Goal: Communication & Community: Answer question/provide support

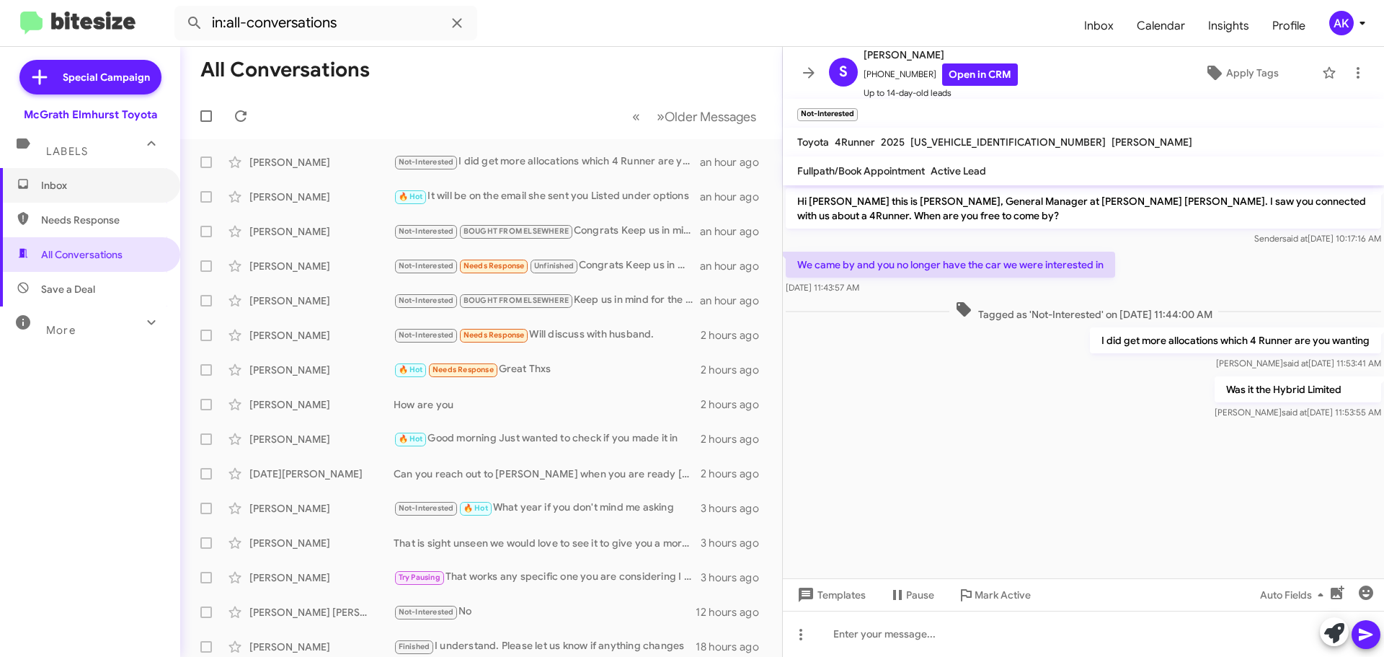
drag, startPoint x: 79, startPoint y: 183, endPoint x: 87, endPoint y: 165, distance: 19.7
click at [80, 183] on span "Inbox" at bounding box center [102, 185] width 123 height 14
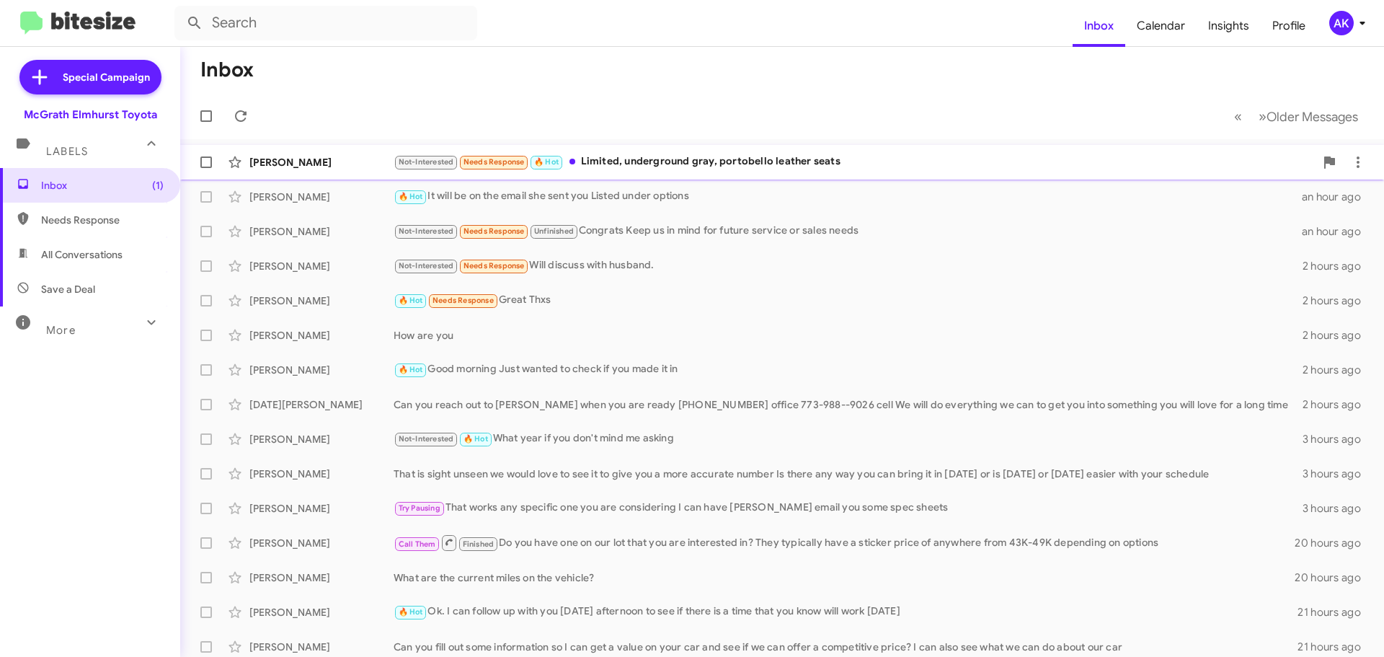
click at [670, 165] on div "Not-Interested Needs Response 🔥 Hot Limited, underground gray, portobello leath…" at bounding box center [853, 162] width 921 height 17
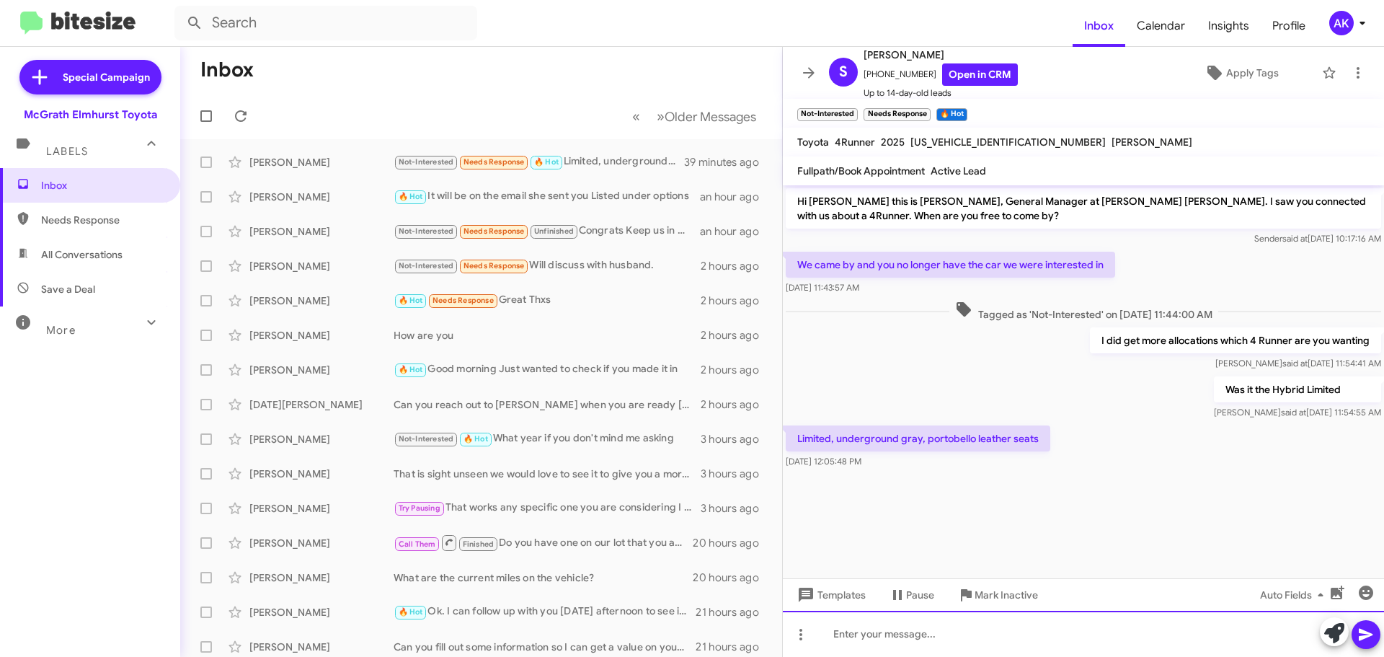
click at [975, 650] on div at bounding box center [1083, 633] width 601 height 46
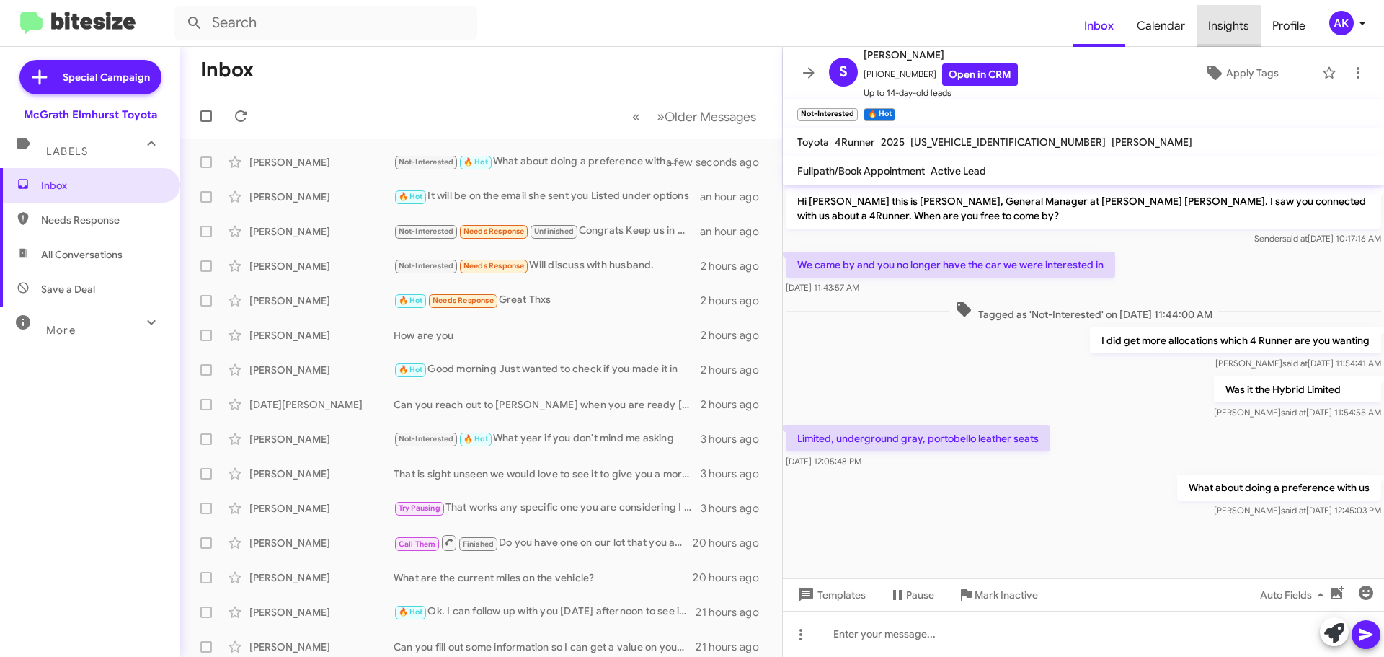
click at [1240, 16] on span "Insights" at bounding box center [1228, 26] width 64 height 42
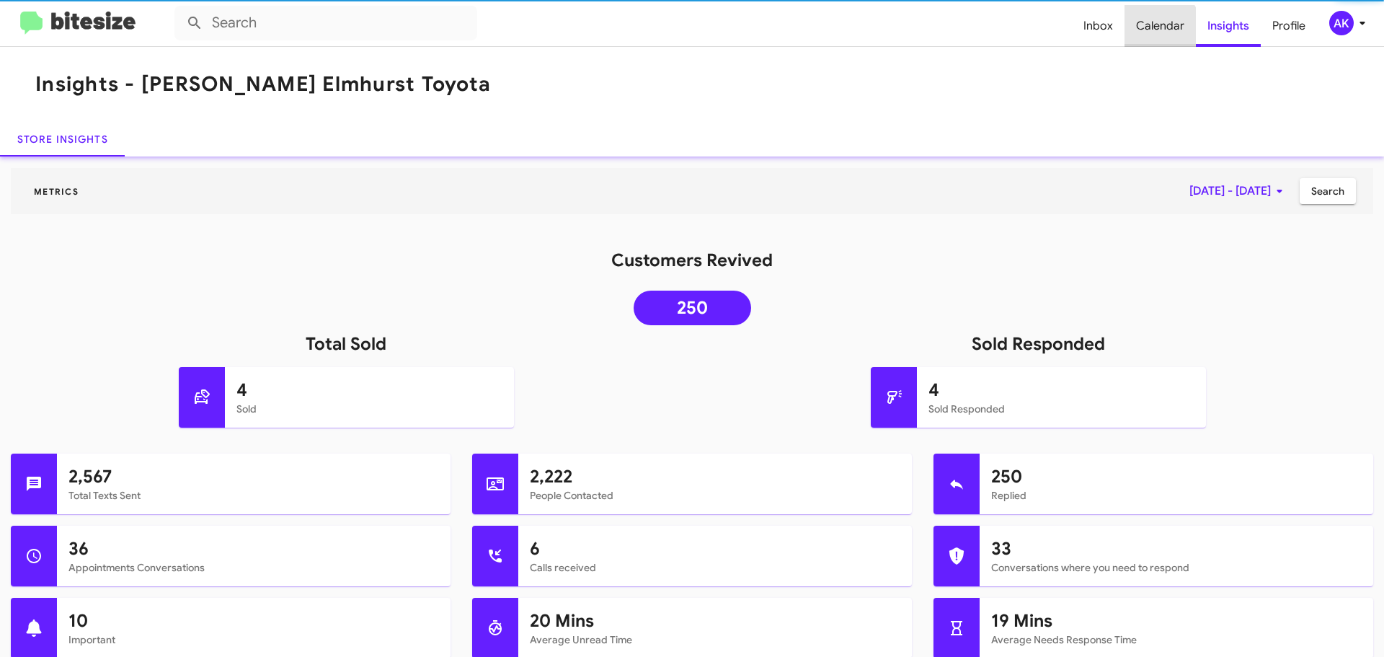
click at [1154, 29] on span "Calendar" at bounding box center [1159, 26] width 71 height 42
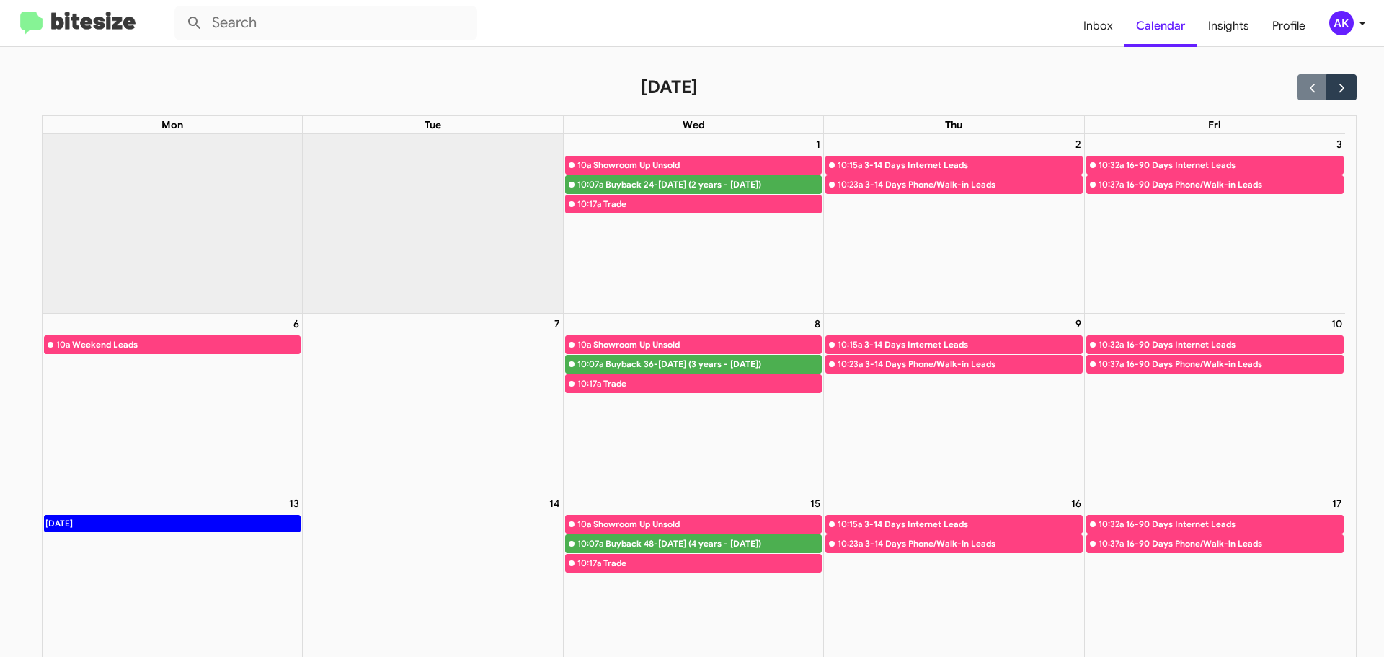
copy div "10:15a 3-14 Days Internet Leads 10:23a 3-14 Days Phone/Walk-in Leads"
drag, startPoint x: 989, startPoint y: 175, endPoint x: 825, endPoint y: 166, distance: 163.9
click at [825, 166] on div "10:15a 3-14 Days Internet Leads 10:23a 3-14 Days Phone/Walk-in Leads" at bounding box center [953, 175] width 259 height 40
click at [1103, 27] on span "Inbox" at bounding box center [1098, 26] width 53 height 42
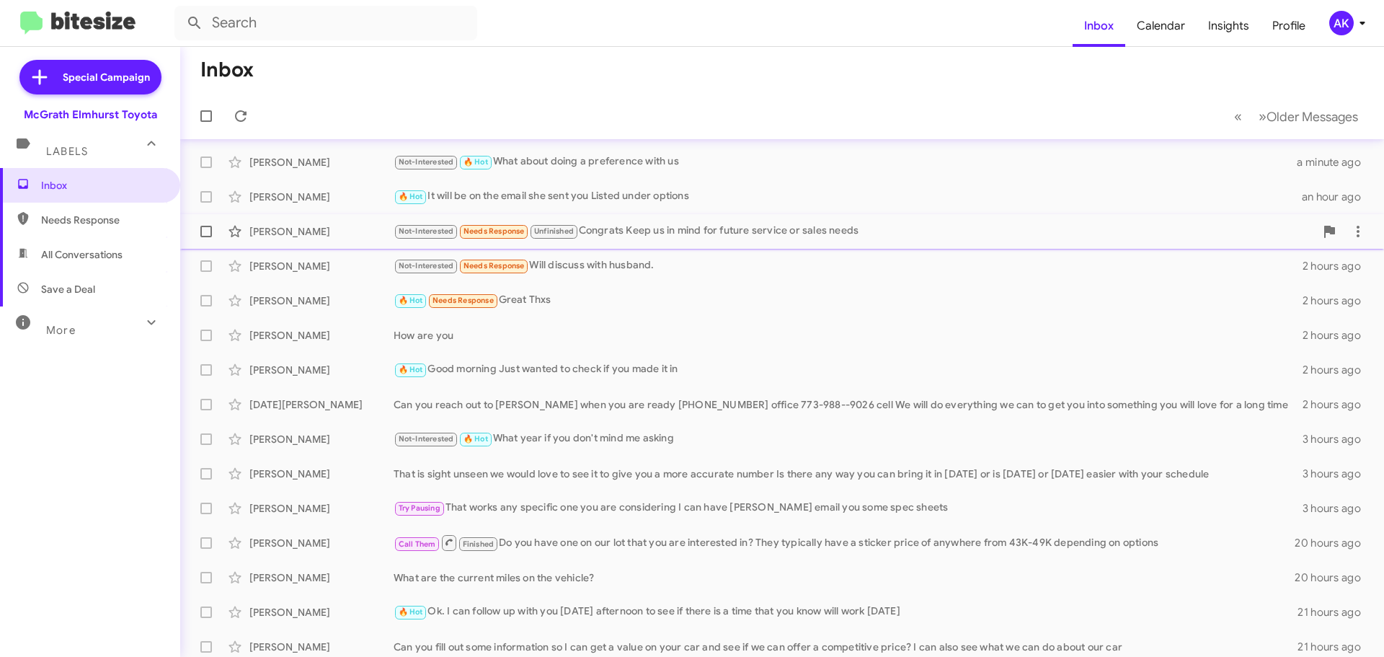
scroll to position [180, 0]
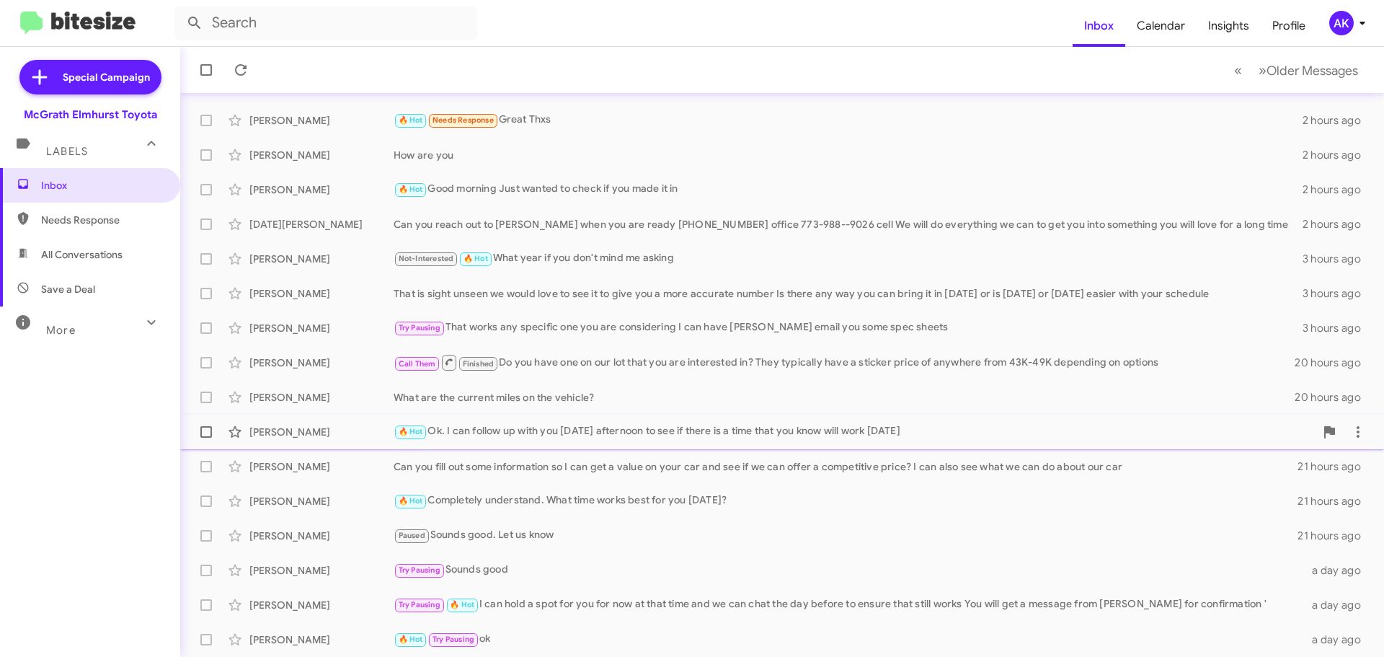
click at [578, 430] on div "🔥 Hot Ok. I can follow up with you [DATE] afternoon to see if there is a time t…" at bounding box center [853, 431] width 921 height 17
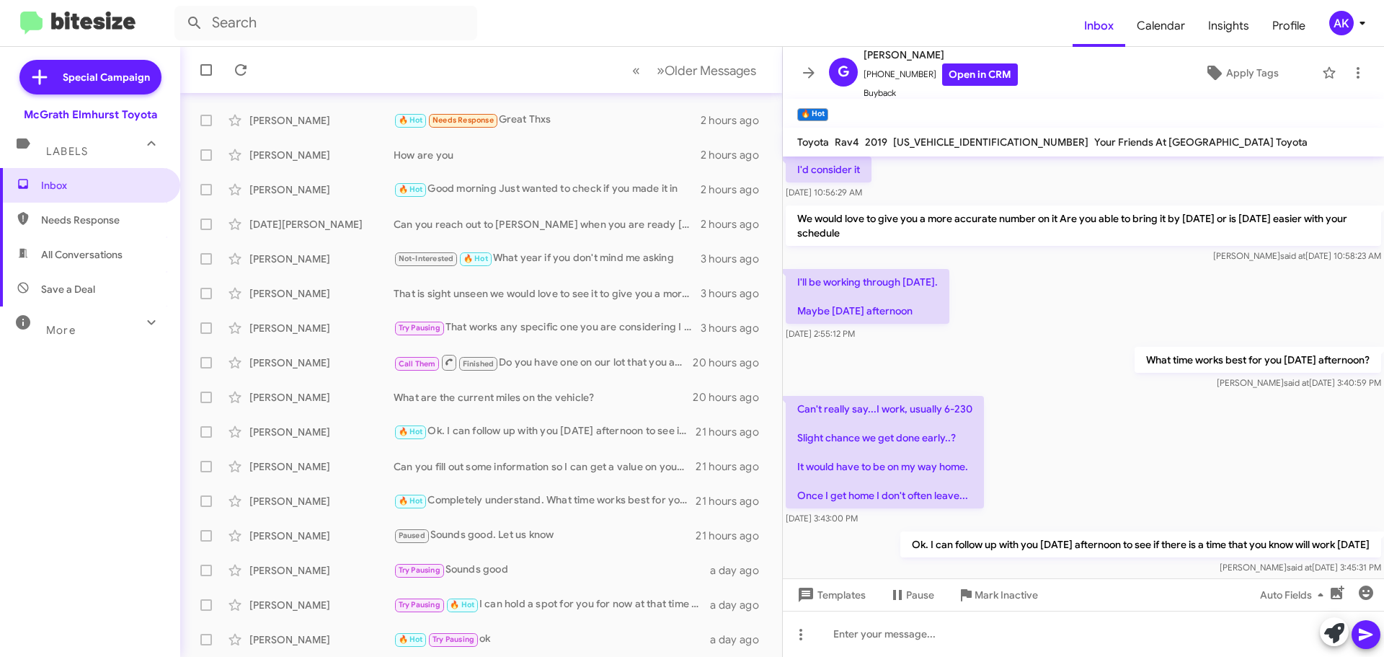
scroll to position [120, 0]
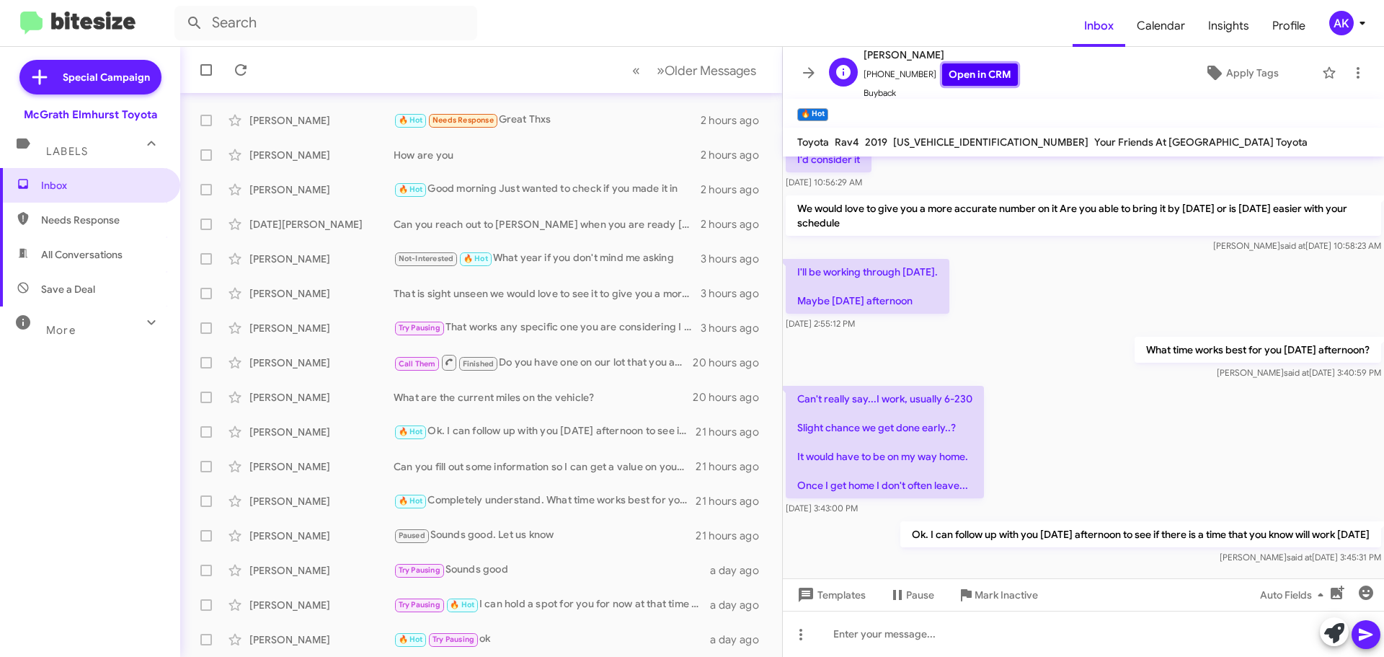
click at [961, 84] on link "Open in CRM" at bounding box center [980, 74] width 76 height 22
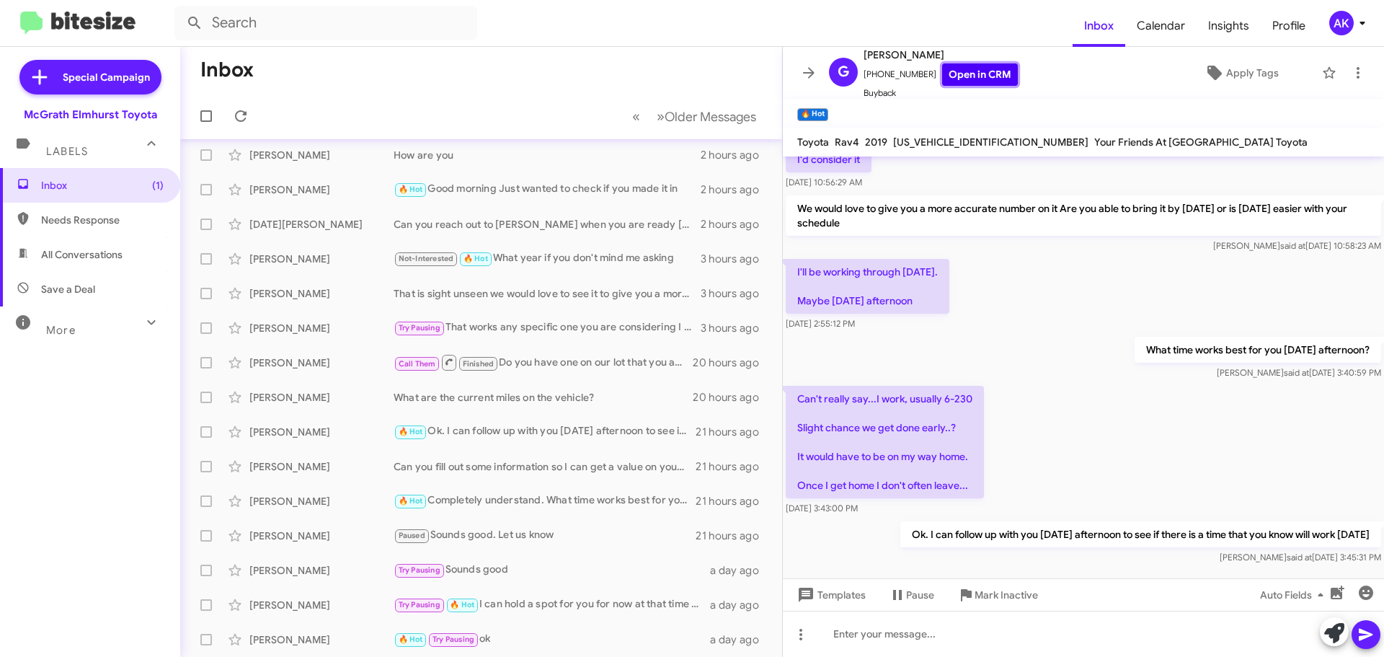
scroll to position [0, 0]
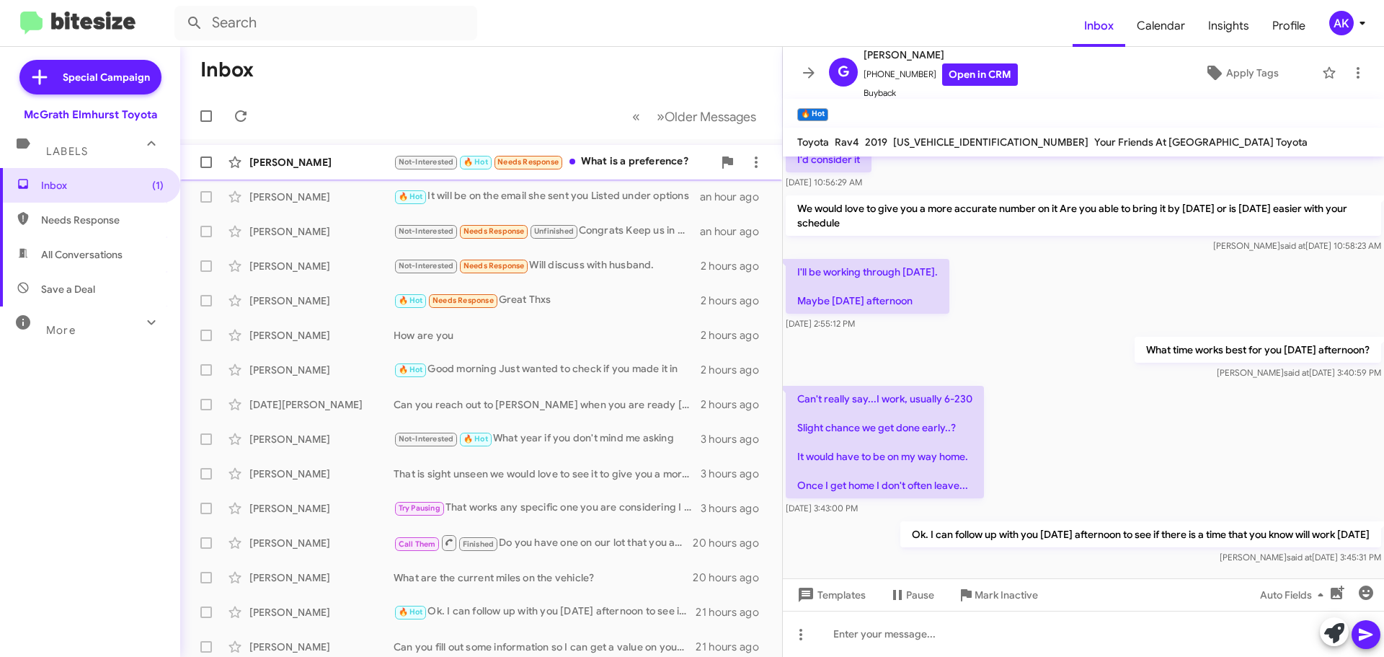
click at [614, 162] on div "Not-Interested 🔥 Hot Needs Response What is a preference?" at bounding box center [552, 162] width 319 height 17
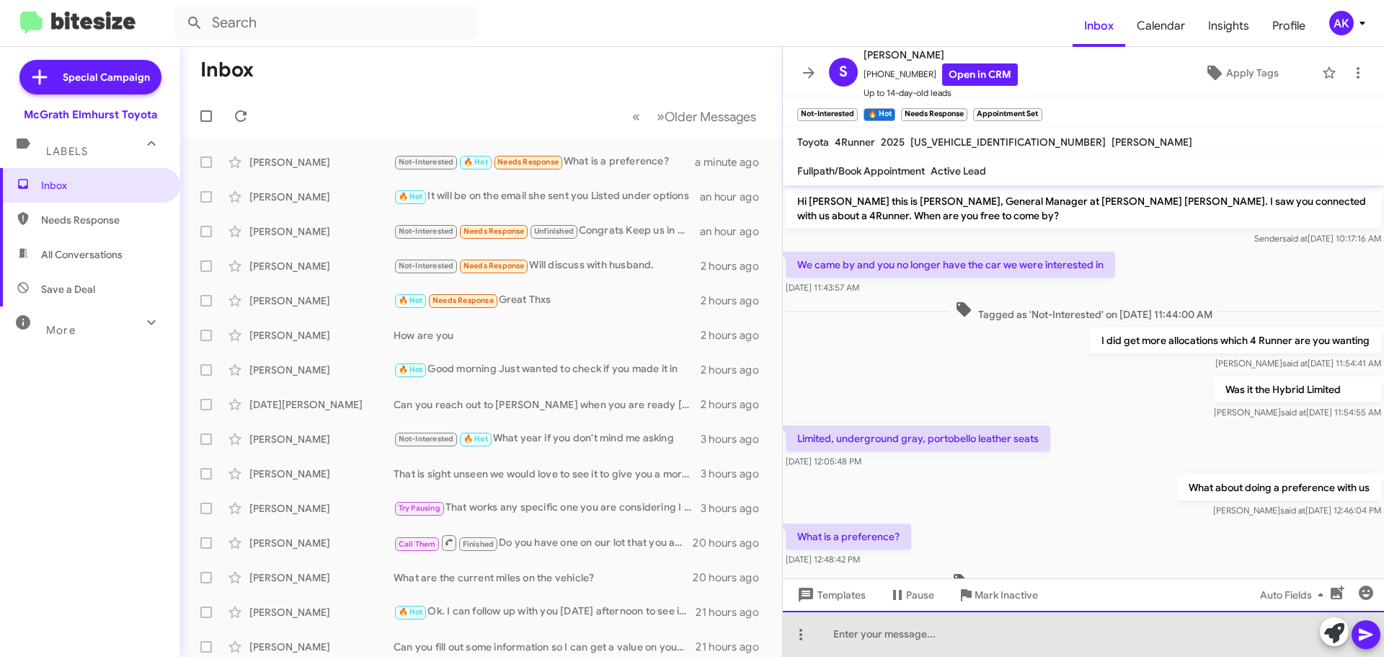
click at [851, 633] on div at bounding box center [1083, 633] width 601 height 46
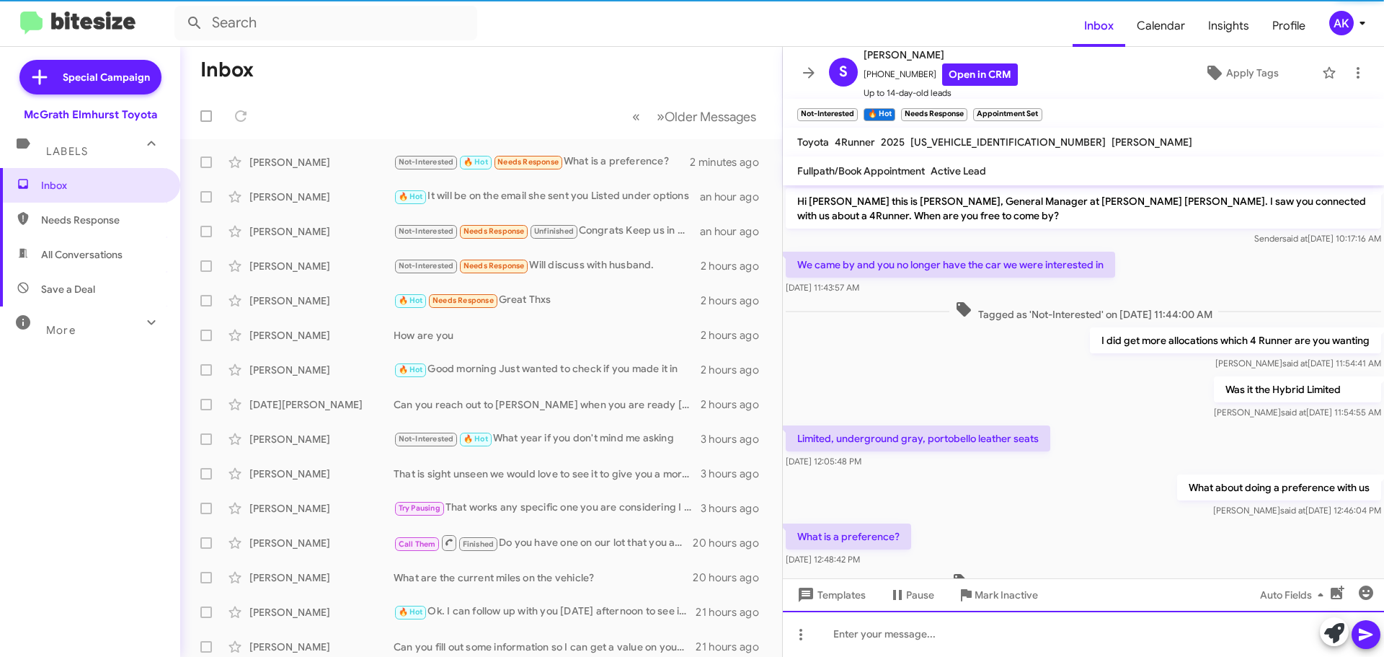
scroll to position [117, 0]
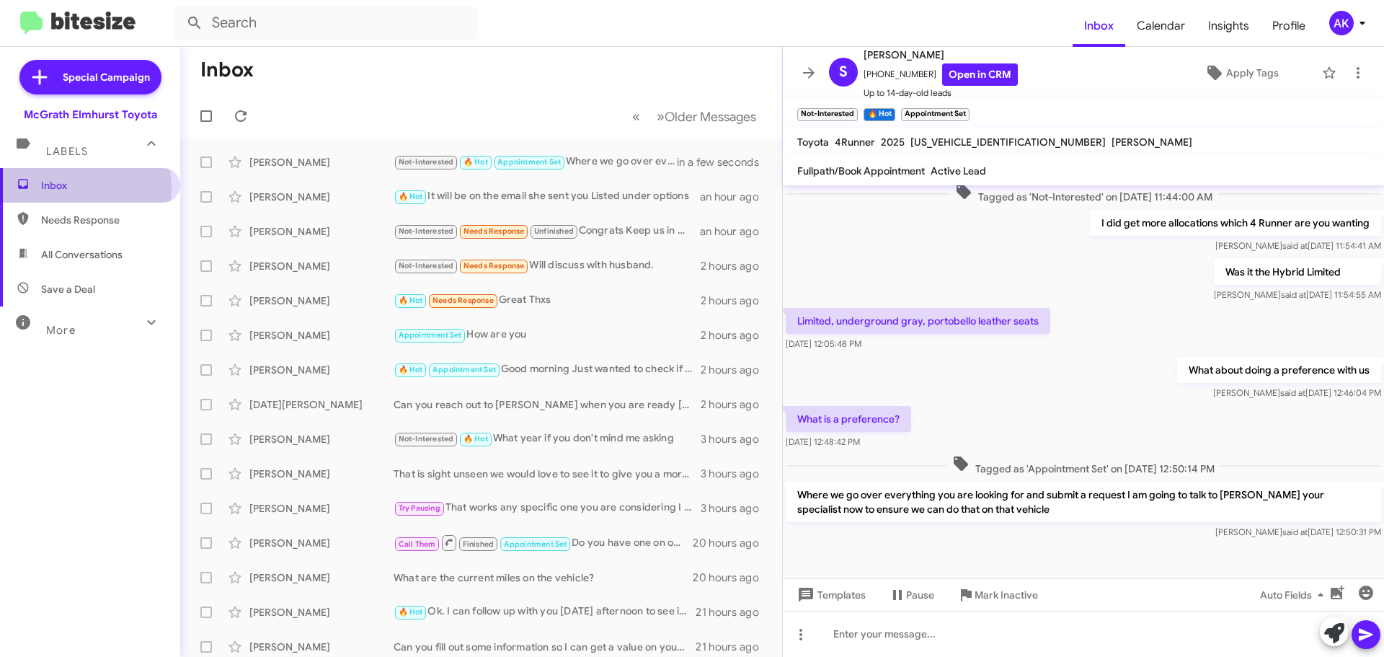
click at [74, 187] on span "Inbox" at bounding box center [102, 185] width 123 height 14
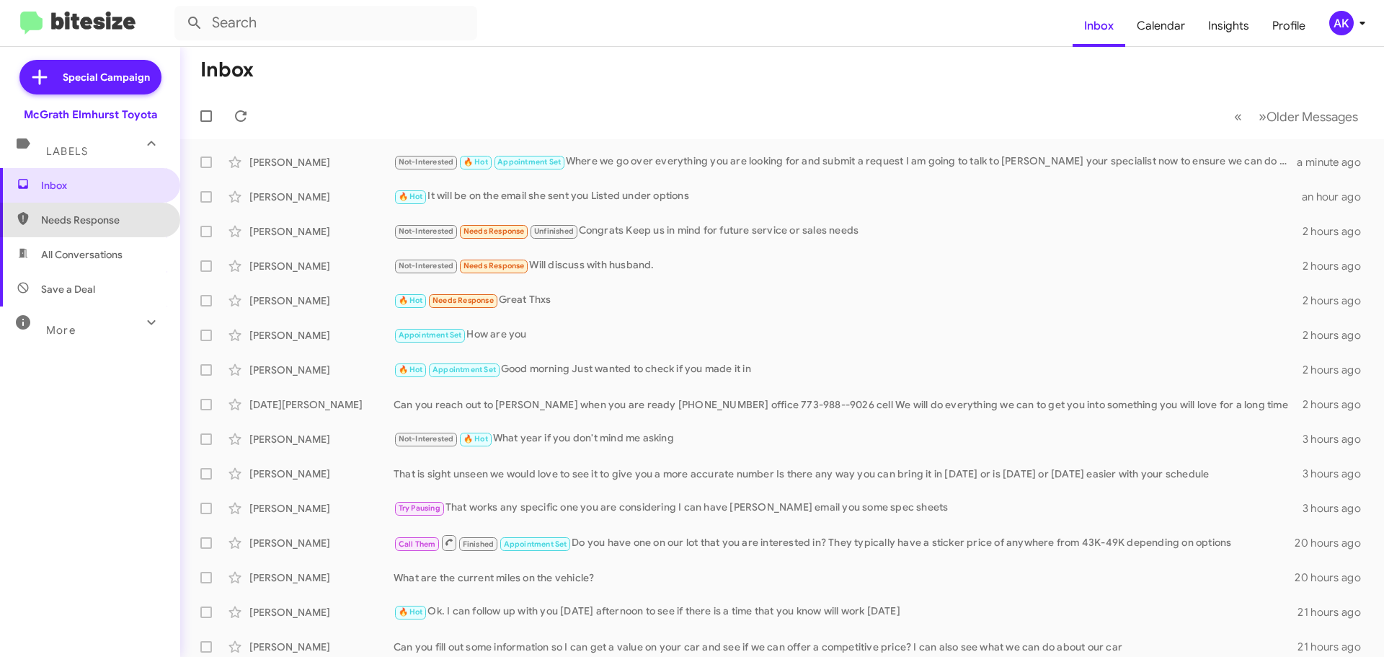
click at [127, 210] on span "Needs Response" at bounding box center [90, 220] width 180 height 35
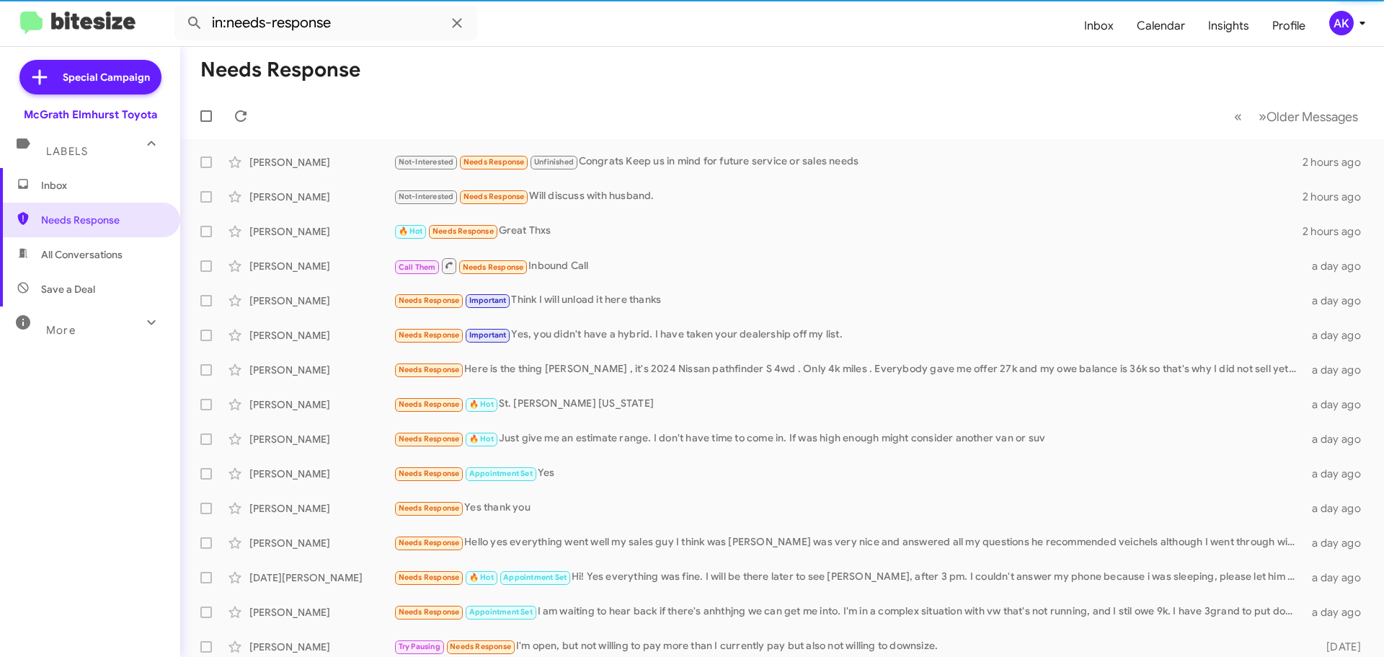
click at [122, 252] on span "All Conversations" at bounding box center [81, 254] width 81 height 14
type input "in:all-conversations"
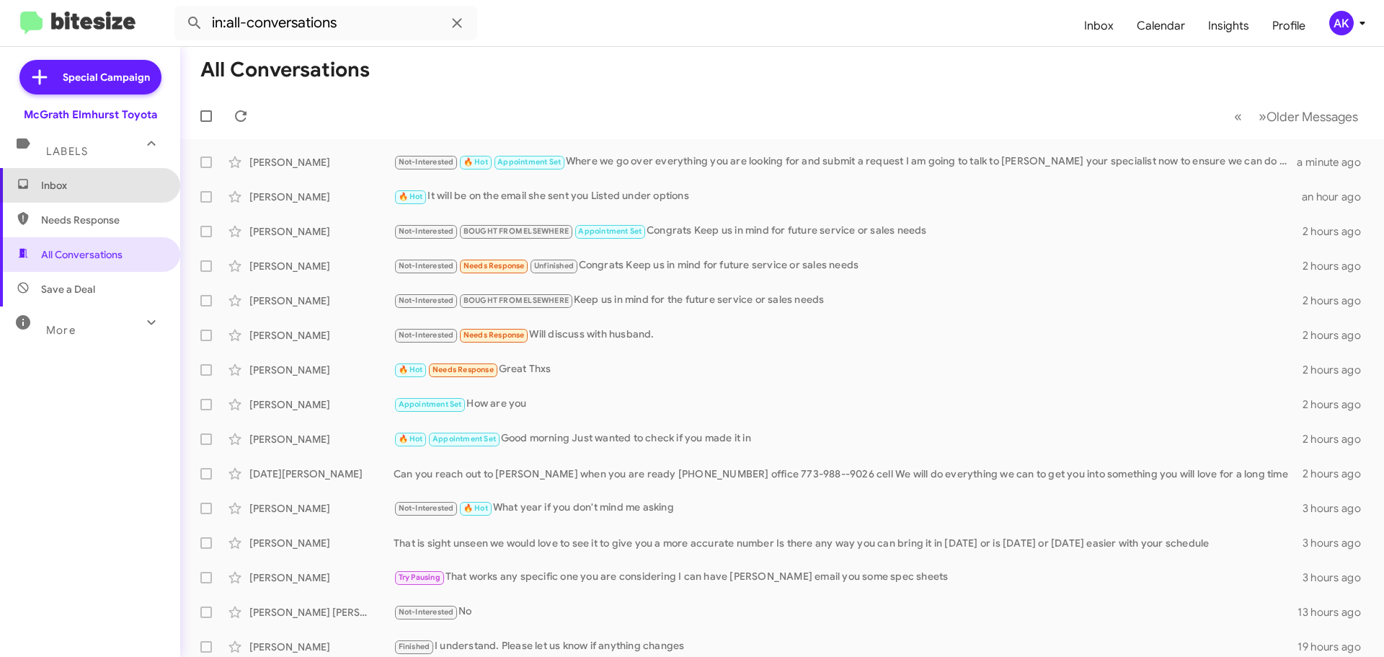
click at [102, 195] on span "Inbox" at bounding box center [90, 185] width 180 height 35
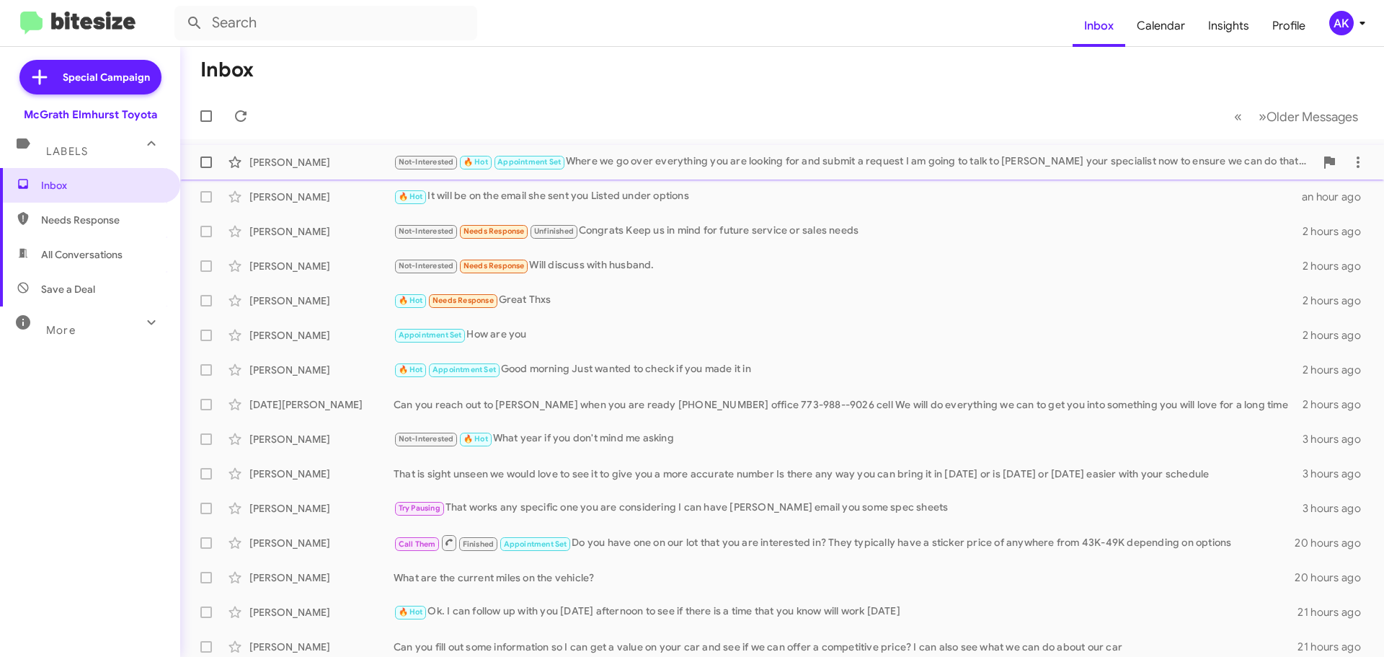
click at [628, 162] on div "Not-Interested 🔥 Hot Appointment Set Where we go over everything you are lookin…" at bounding box center [853, 162] width 921 height 17
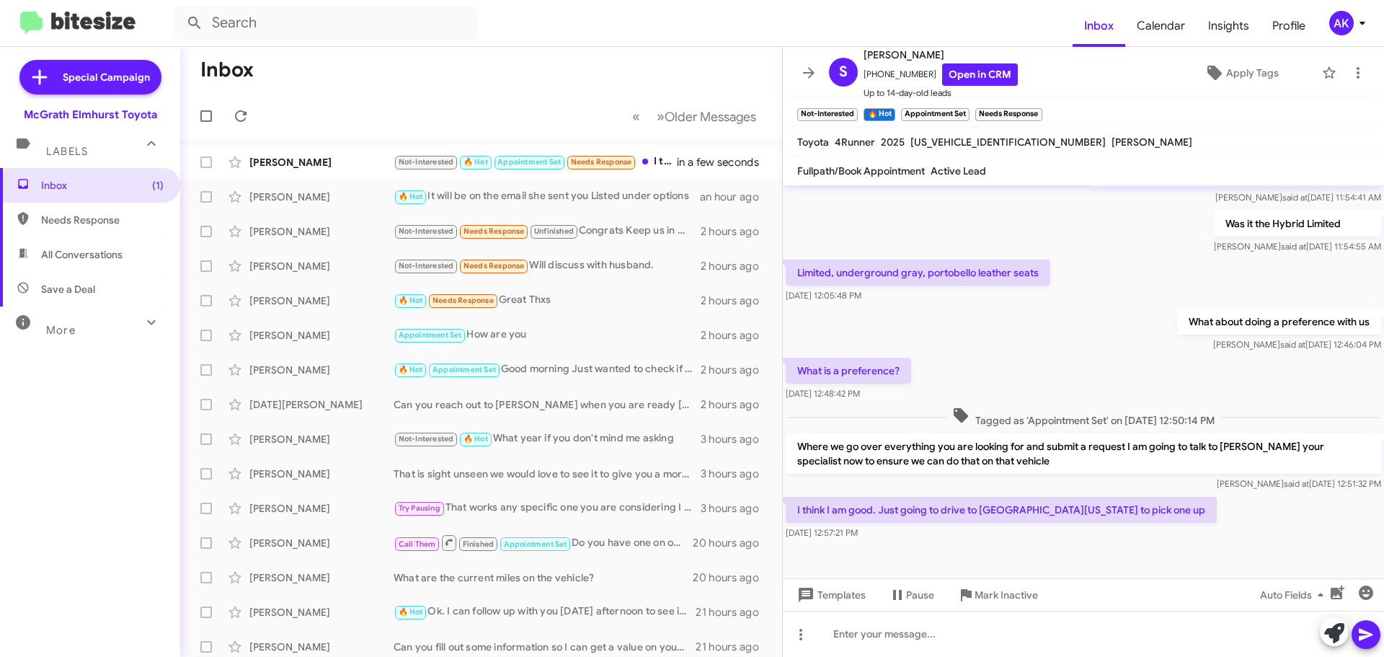
scroll to position [170, 0]
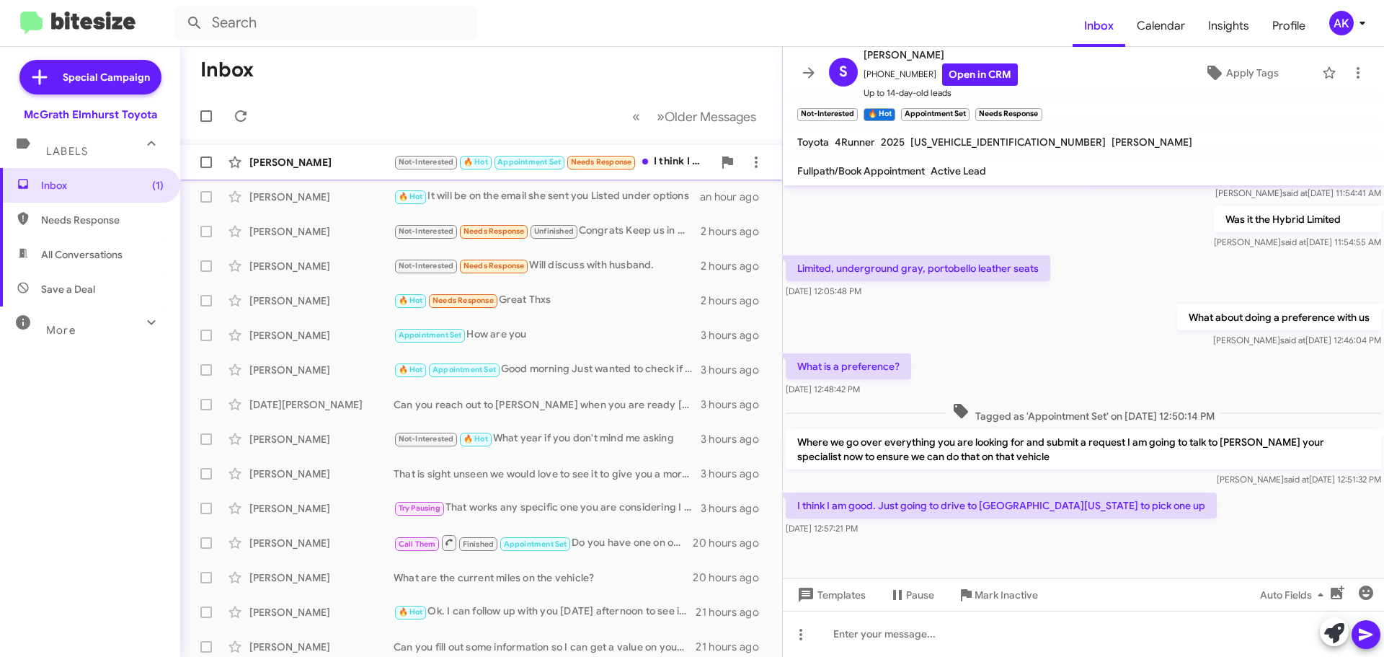
click at [657, 157] on div "Not-Interested 🔥 Hot Appointment Set Needs Response I think I am good. Just goi…" at bounding box center [552, 162] width 319 height 17
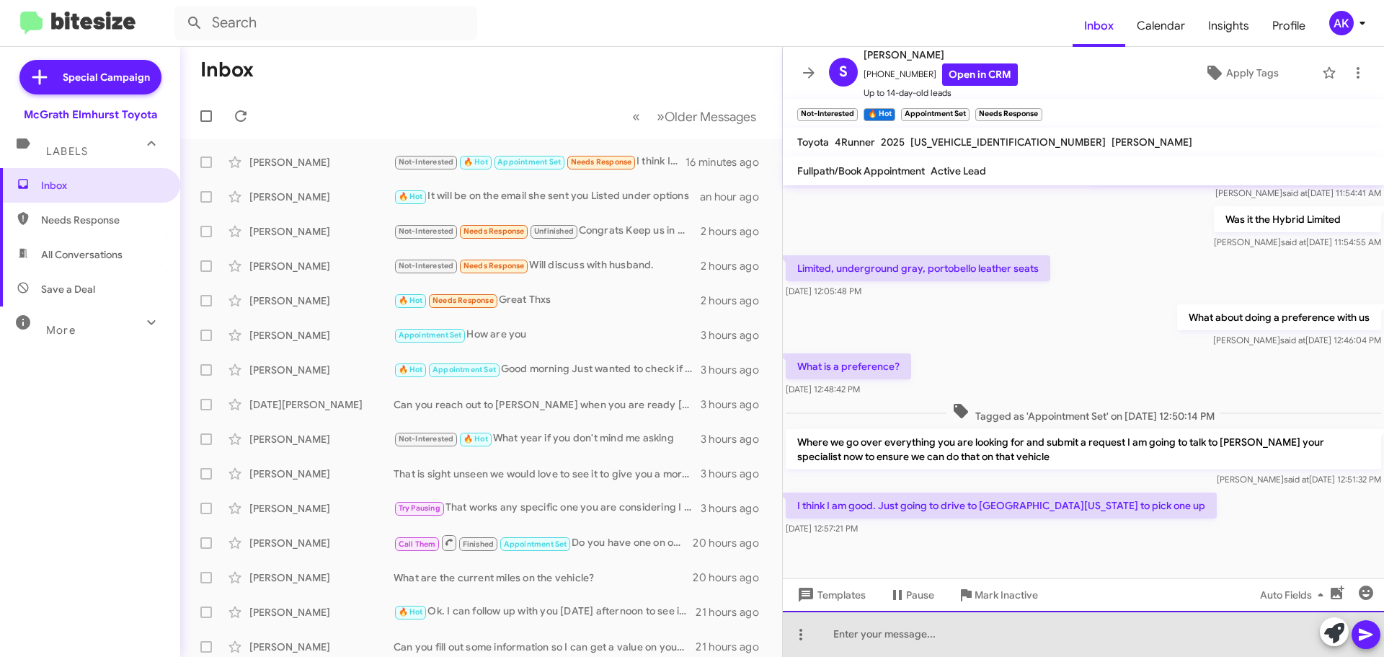
click at [908, 648] on div at bounding box center [1083, 633] width 601 height 46
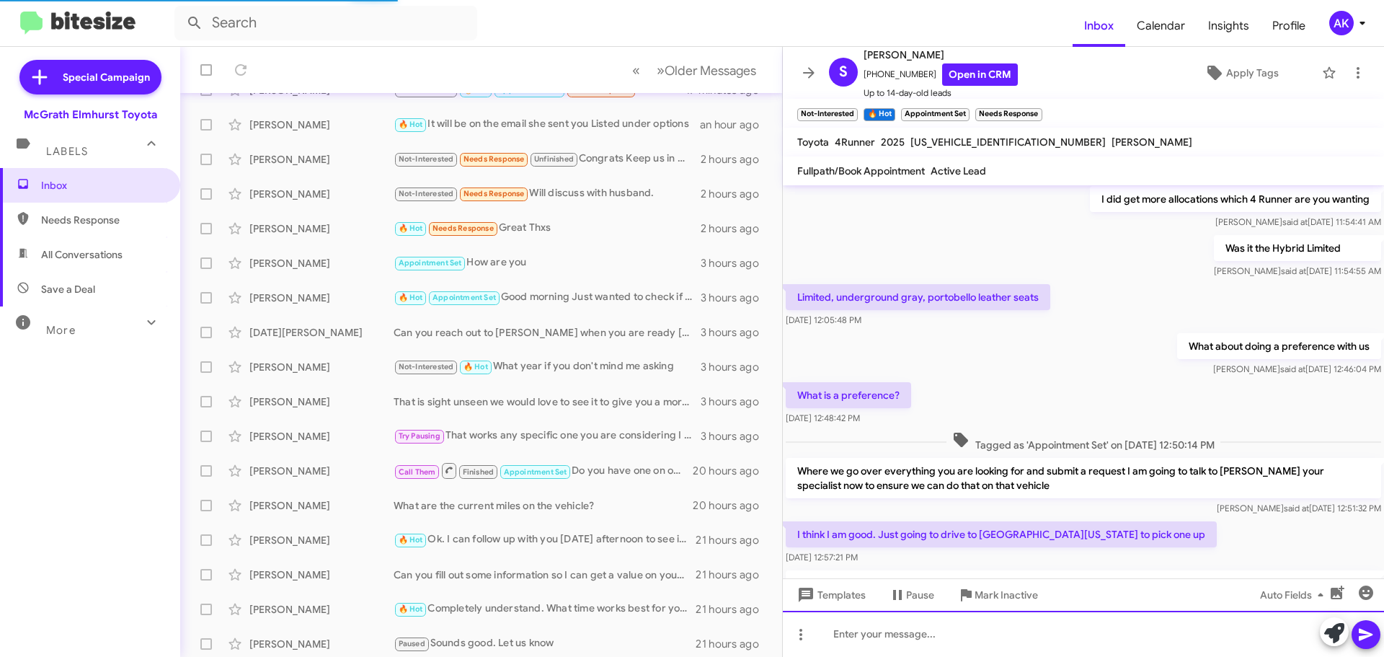
scroll to position [237, 0]
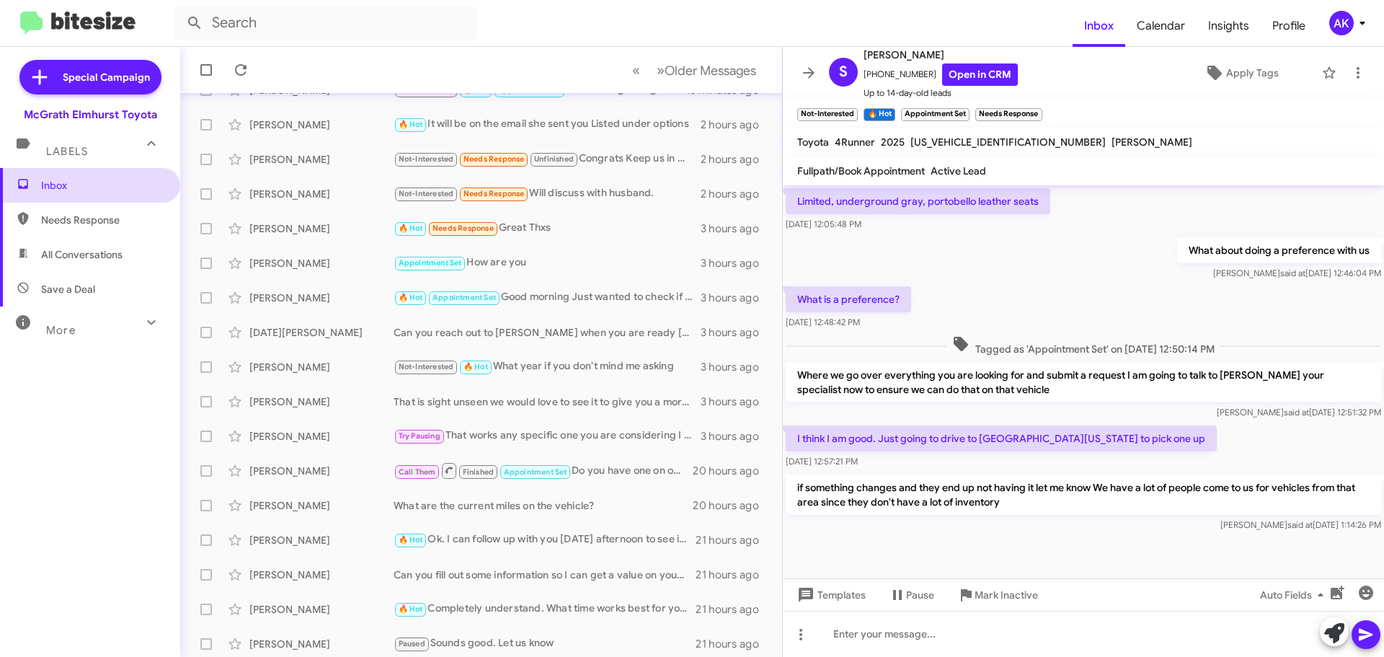
drag, startPoint x: 76, startPoint y: 191, endPoint x: 81, endPoint y: 198, distance: 8.4
click at [76, 191] on span "Inbox" at bounding box center [102, 185] width 123 height 14
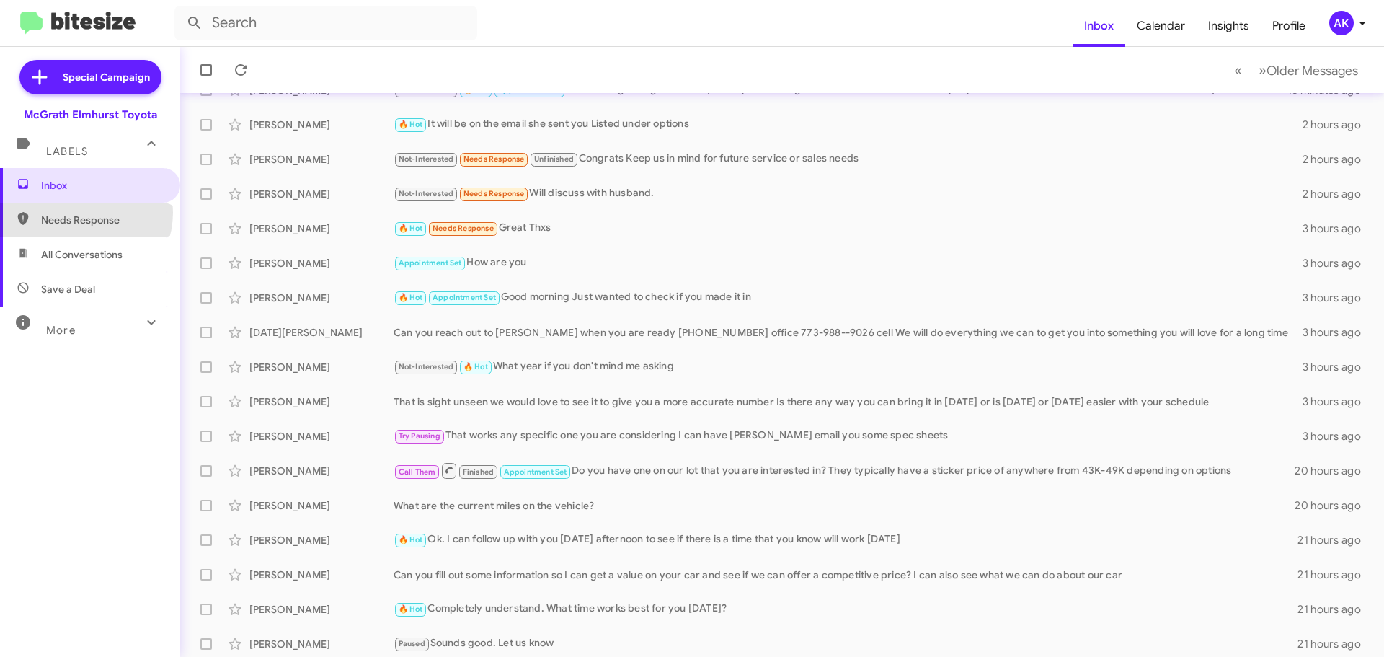
click at [84, 212] on span "Needs Response" at bounding box center [90, 220] width 180 height 35
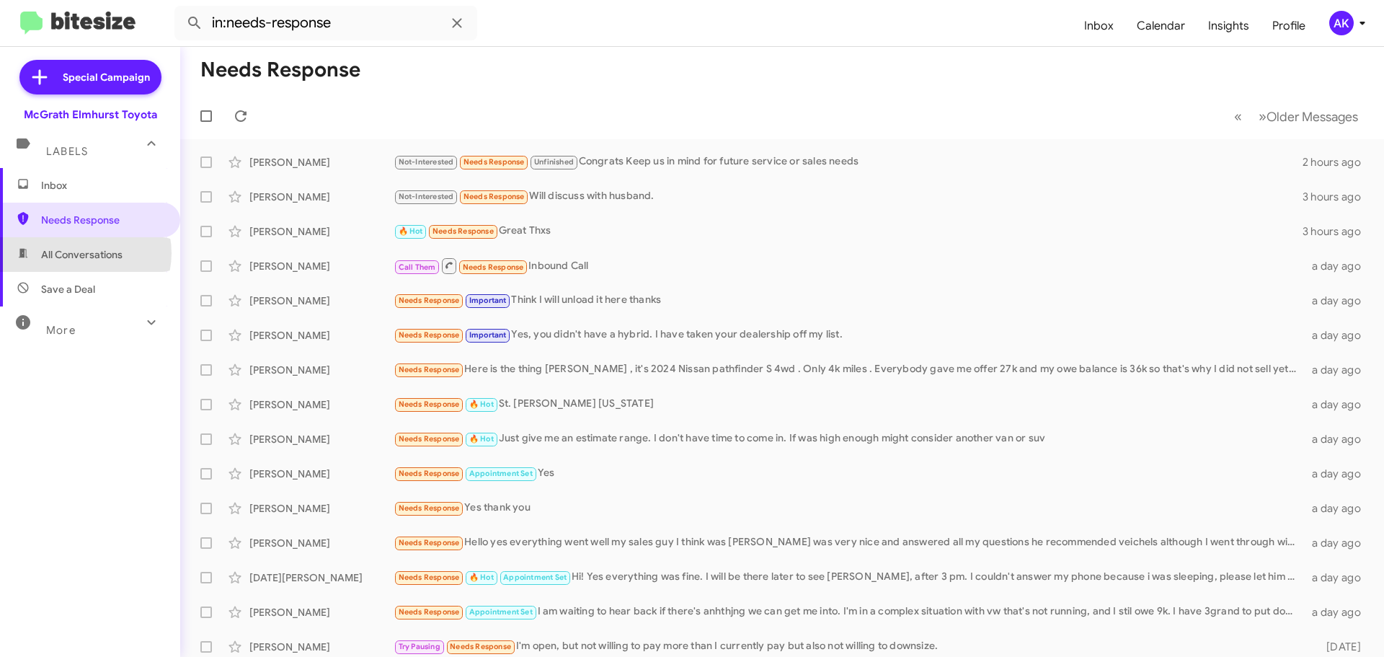
click at [84, 253] on span "All Conversations" at bounding box center [81, 254] width 81 height 14
type input "in:all-conversations"
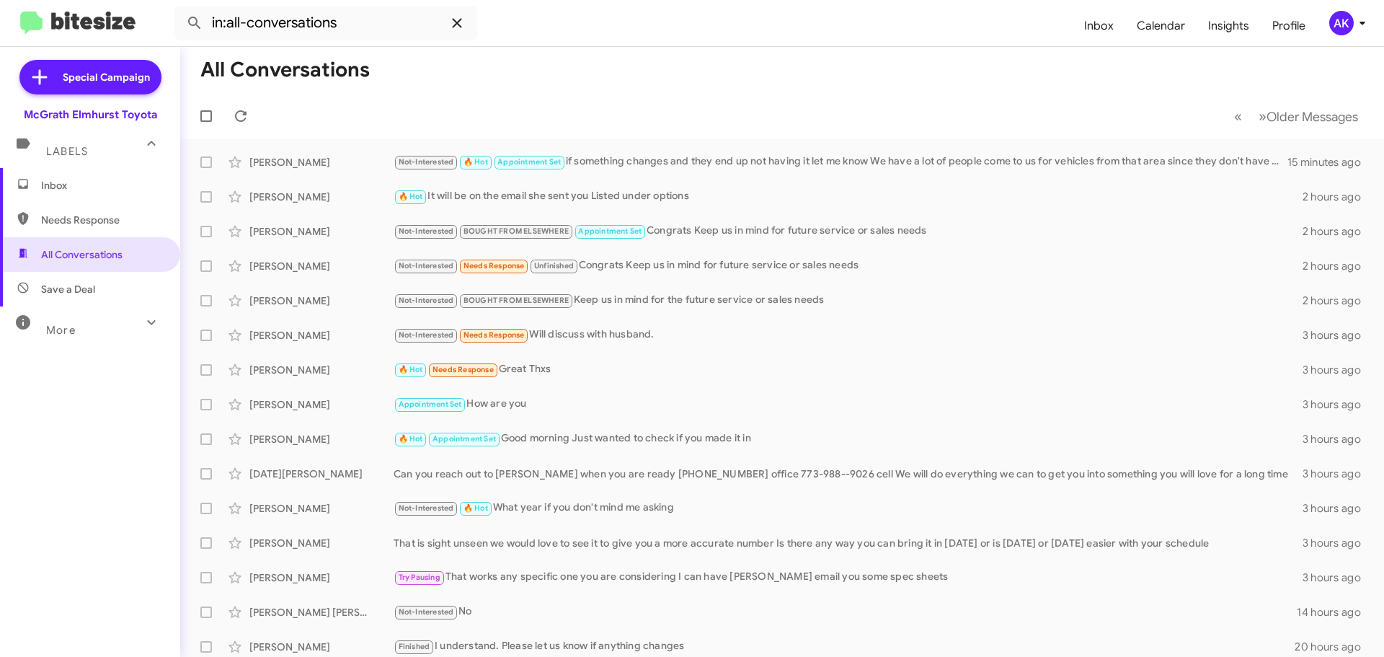
click at [467, 23] on span at bounding box center [457, 22] width 29 height 17
